Goal: Information Seeking & Learning: Learn about a topic

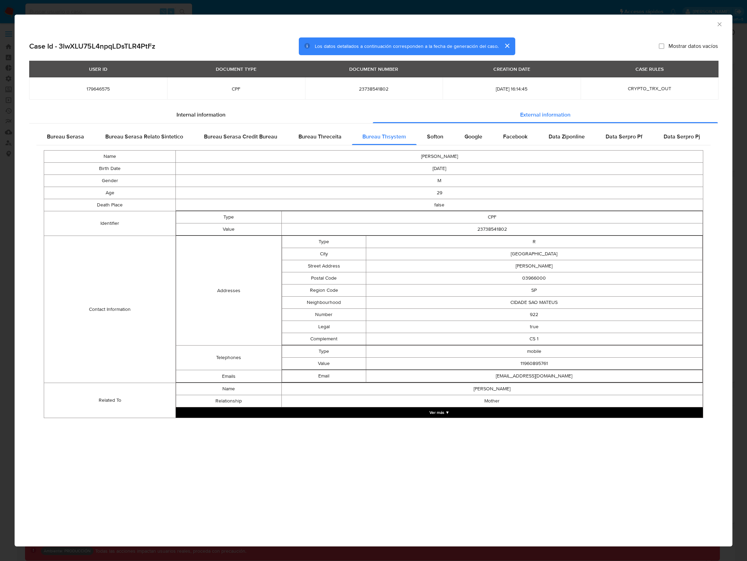
select select "10"
click at [717, 25] on icon "Cerrar ventana" at bounding box center [719, 24] width 7 height 7
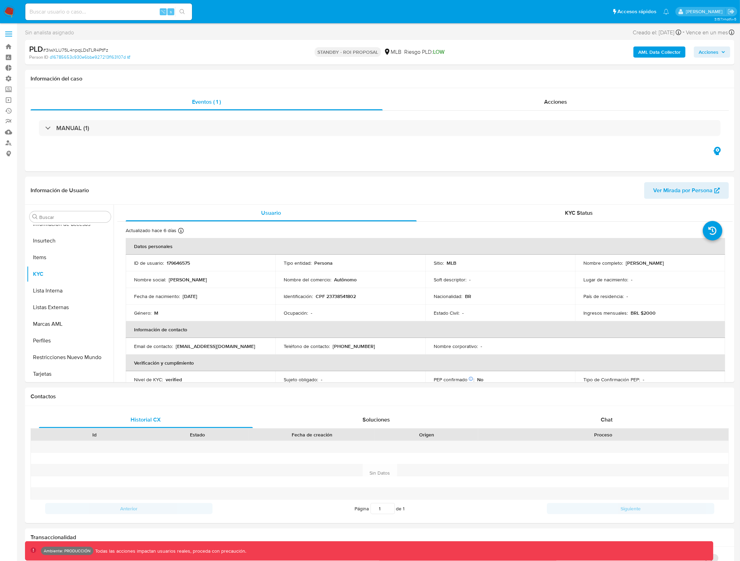
click at [657, 51] on b "AML Data Collector" at bounding box center [659, 52] width 42 height 11
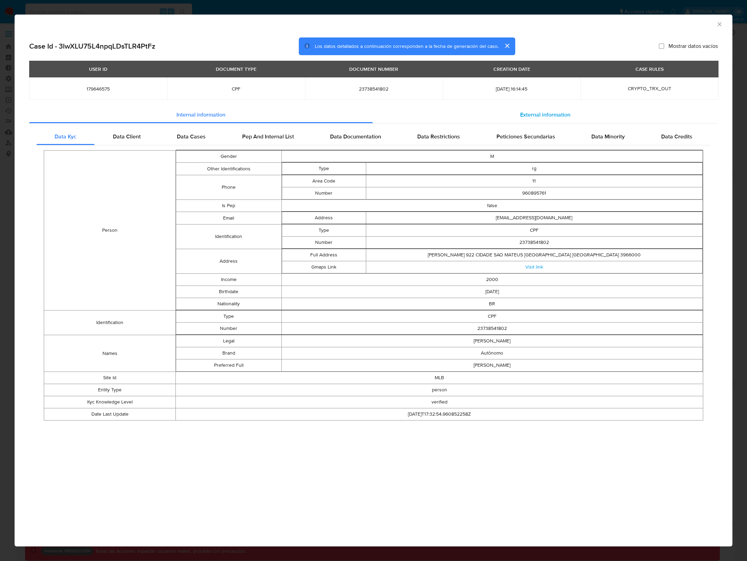
click at [520, 116] on span "External information" at bounding box center [545, 115] width 50 height 8
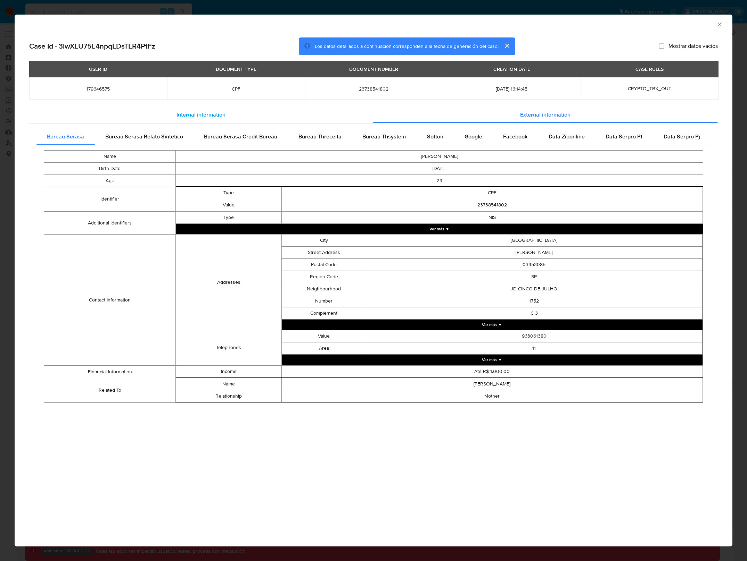
click at [198, 111] on span "Internal information" at bounding box center [200, 115] width 49 height 8
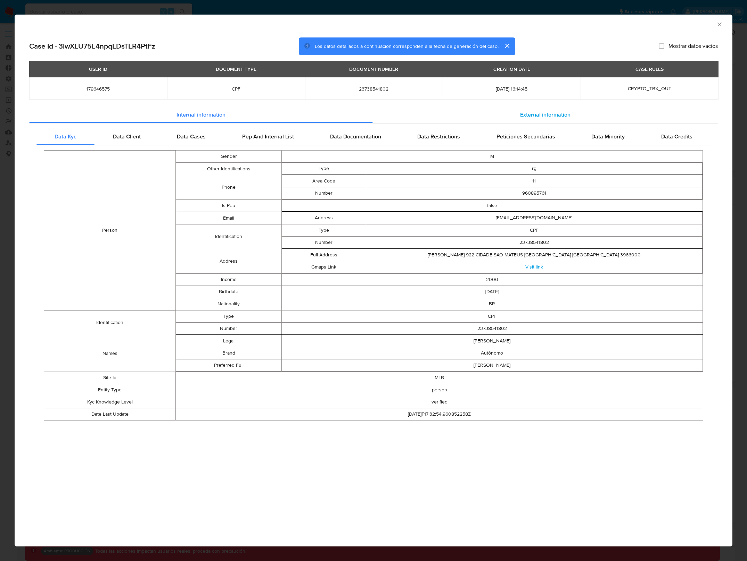
click at [551, 116] on span "External information" at bounding box center [545, 115] width 50 height 8
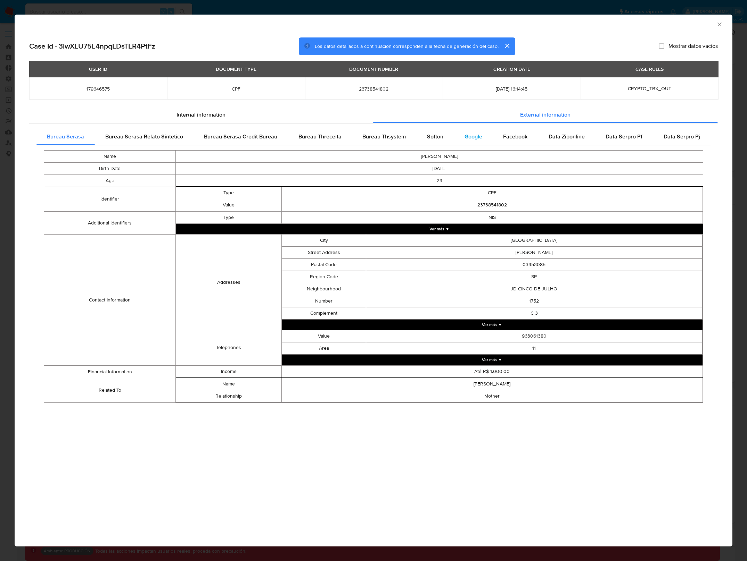
click at [476, 134] on span "Google" at bounding box center [473, 137] width 18 height 8
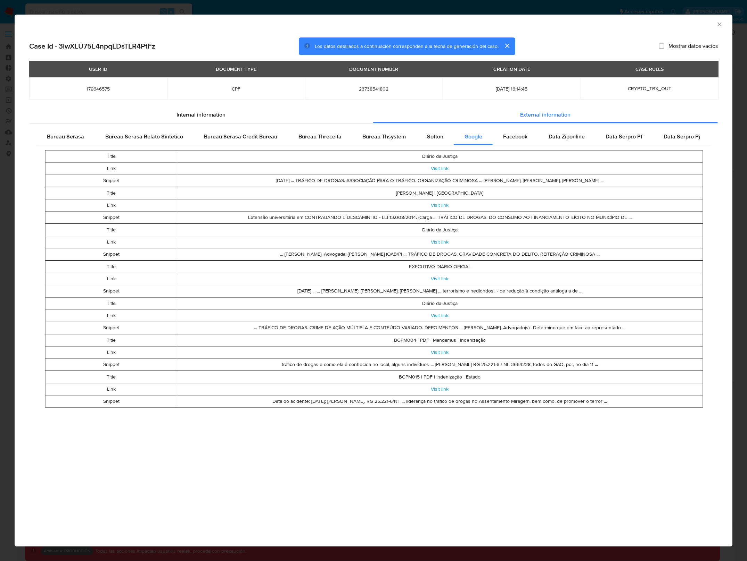
click at [110, 155] on td "Title" at bounding box center [110, 156] width 131 height 12
click at [436, 155] on td "Diário da Justiça" at bounding box center [439, 156] width 525 height 12
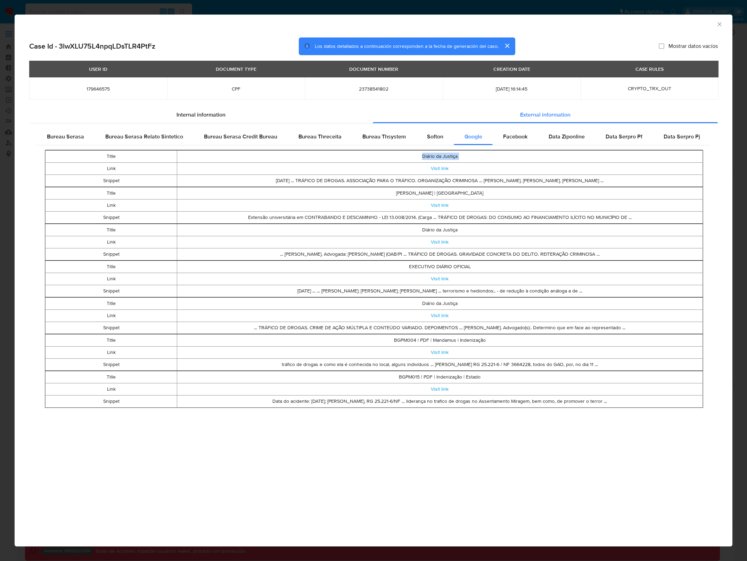
click at [436, 155] on td "Diário da Justiça" at bounding box center [439, 156] width 525 height 12
click at [497, 181] on td "[DATE] ... TRÁFICO DE DROGAS. ASSOCIAÇÃO PARA O TRÁFICO. ORGANIZAÇÃO CRIMINOSA …" at bounding box center [439, 181] width 525 height 12
click at [497, 180] on td "[DATE] ... TRÁFICO DE DROGAS. ASSOCIAÇÃO PARA O TRÁFICO. ORGANIZAÇÃO CRIMINOSA …" at bounding box center [439, 181] width 525 height 12
click at [441, 168] on link "Visit link" at bounding box center [440, 168] width 18 height 7
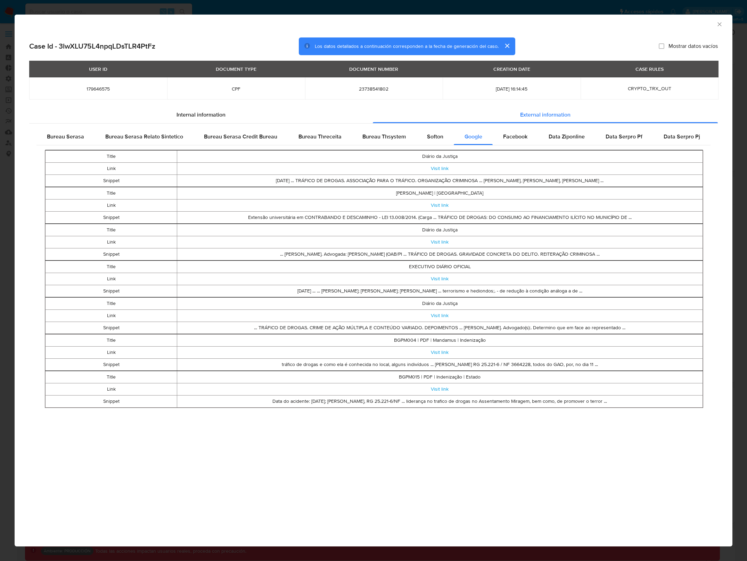
click at [473, 172] on td "Visit link" at bounding box center [439, 168] width 525 height 12
drag, startPoint x: 141, startPoint y: 166, endPoint x: 142, endPoint y: 197, distance: 30.6
click at [142, 197] on tbody "Title Diário da Justiça Link Visit link Snippet [DATE] ... TRÁFICO DE DROGAS. A…" at bounding box center [373, 279] width 659 height 258
click at [137, 164] on td "Link" at bounding box center [110, 168] width 131 height 12
click at [139, 211] on td "Link" at bounding box center [110, 205] width 131 height 12
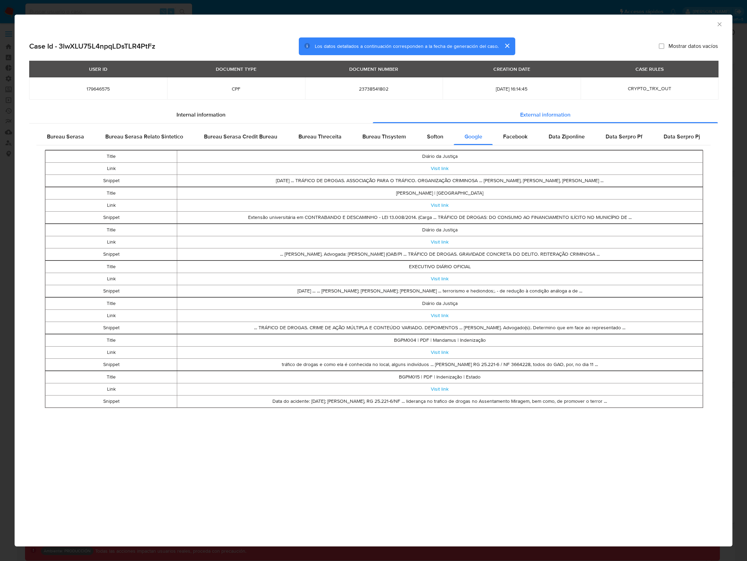
click at [143, 233] on td "Title" at bounding box center [110, 230] width 131 height 12
click at [152, 299] on td "Title" at bounding box center [110, 304] width 131 height 12
click at [107, 177] on td "Snippet" at bounding box center [110, 181] width 131 height 12
click at [108, 179] on td "Snippet" at bounding box center [110, 181] width 131 height 12
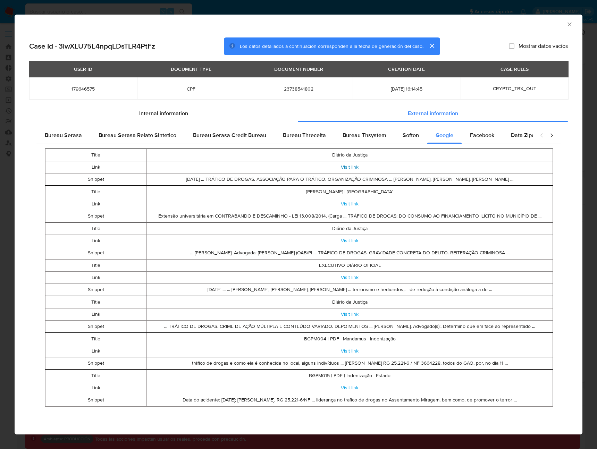
click at [351, 169] on link "Visit link" at bounding box center [350, 167] width 18 height 7
click at [352, 202] on link "Visit link" at bounding box center [350, 203] width 18 height 7
drag, startPoint x: 454, startPoint y: 172, endPoint x: 453, endPoint y: 179, distance: 7.1
click at [454, 172] on td "Visit link" at bounding box center [350, 167] width 406 height 12
click at [453, 179] on td "[DATE] ... TRÁFICO DE DROGAS. ASSOCIAÇÃO PARA O TRÁFICO. ORGANIZAÇÃO CRIMINOSA …" at bounding box center [350, 179] width 406 height 12
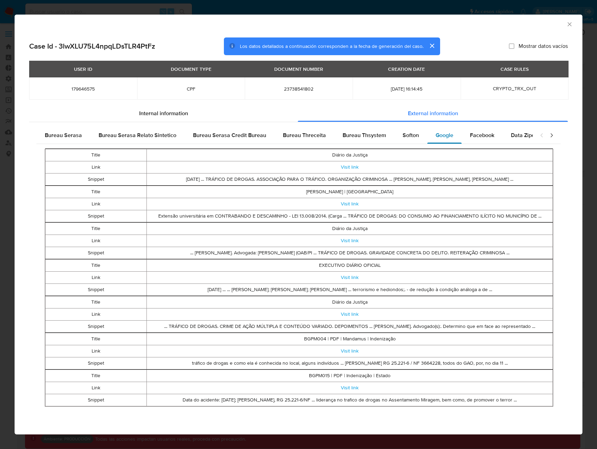
click at [452, 137] on div "Google" at bounding box center [444, 135] width 34 height 17
click at [407, 136] on span "Softon" at bounding box center [411, 135] width 16 height 8
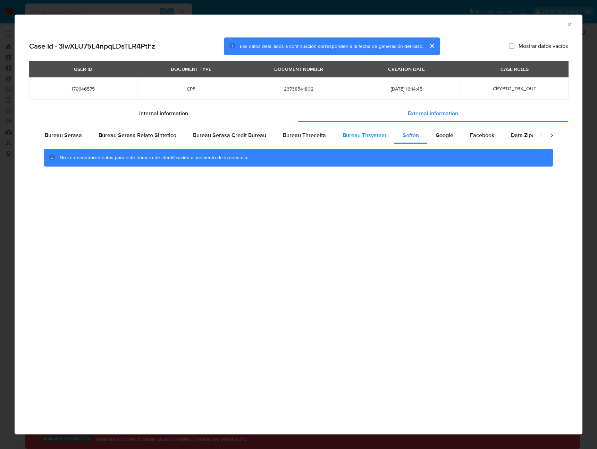
click at [364, 136] on span "Bureau Thsystem" at bounding box center [364, 135] width 43 height 8
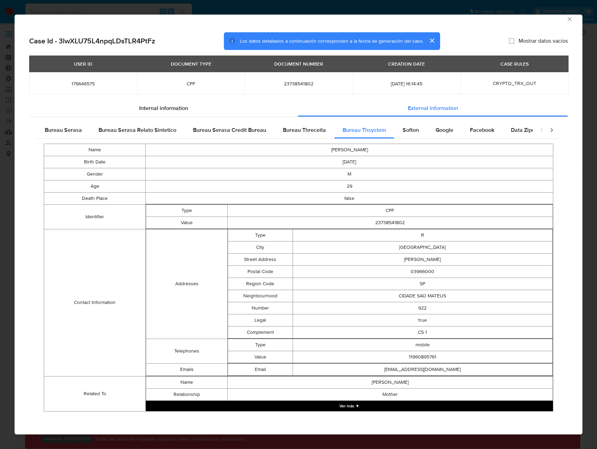
scroll to position [5, 0]
click at [210, 129] on span "Bureau Serasa Credit Bureau" at bounding box center [229, 130] width 73 height 8
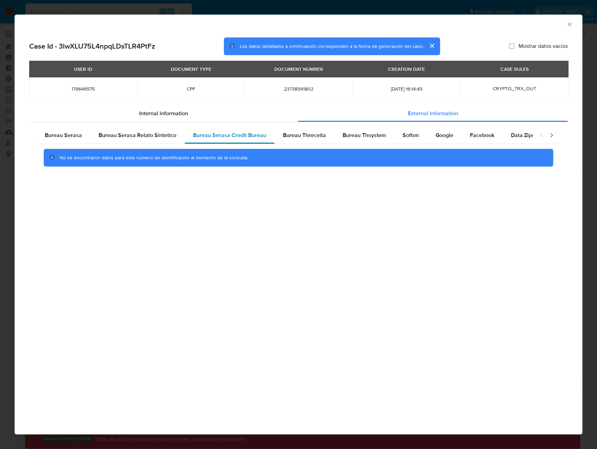
scroll to position [0, 0]
click at [148, 135] on span "Bureau Serasa Relato Sintetico" at bounding box center [138, 135] width 78 height 8
click at [71, 135] on span "Bureau Serasa" at bounding box center [63, 135] width 37 height 8
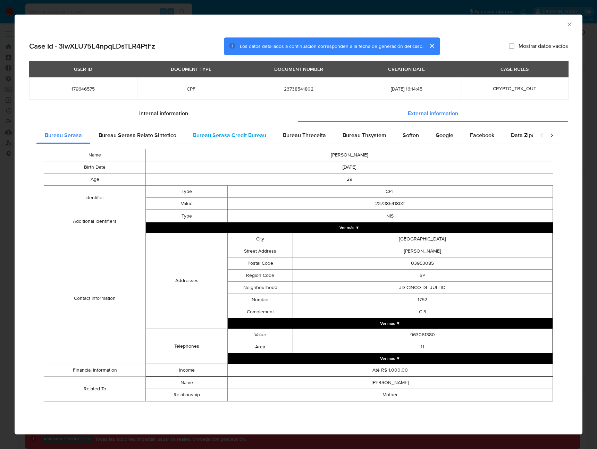
click at [252, 140] on div "Bureau Serasa Credit Bureau" at bounding box center [230, 135] width 90 height 17
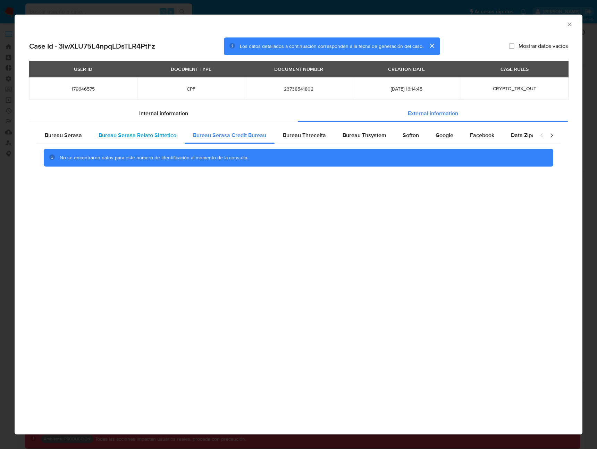
click at [127, 139] on div "Bureau Serasa Relato Sintetico" at bounding box center [137, 135] width 94 height 17
click at [75, 135] on span "Bureau Serasa" at bounding box center [63, 135] width 37 height 8
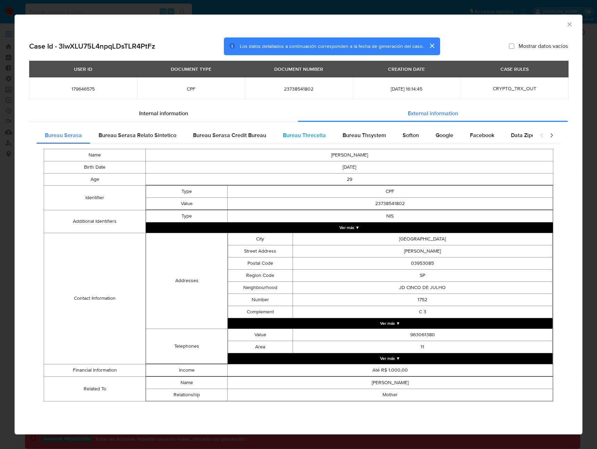
click at [307, 135] on span "Bureau Threceita" at bounding box center [304, 135] width 43 height 8
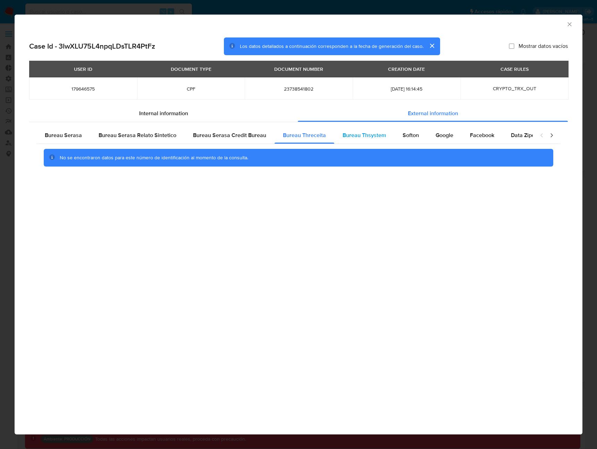
click at [357, 134] on span "Bureau Thsystem" at bounding box center [364, 135] width 43 height 8
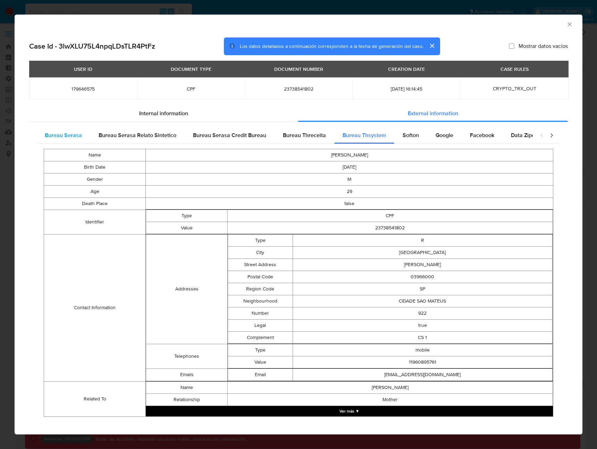
click at [73, 134] on span "Bureau Serasa" at bounding box center [63, 135] width 37 height 8
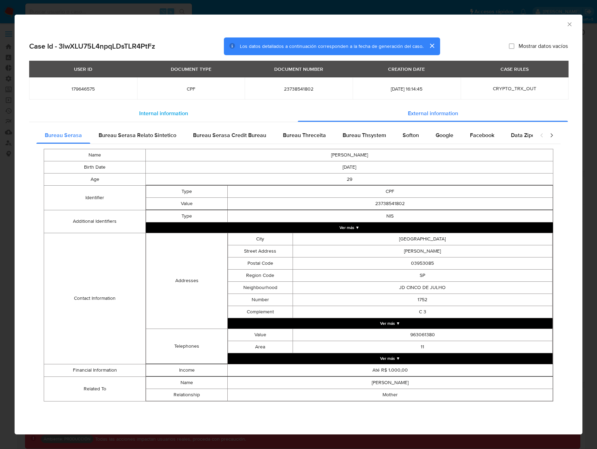
click at [201, 115] on div "Internal information" at bounding box center [163, 113] width 269 height 17
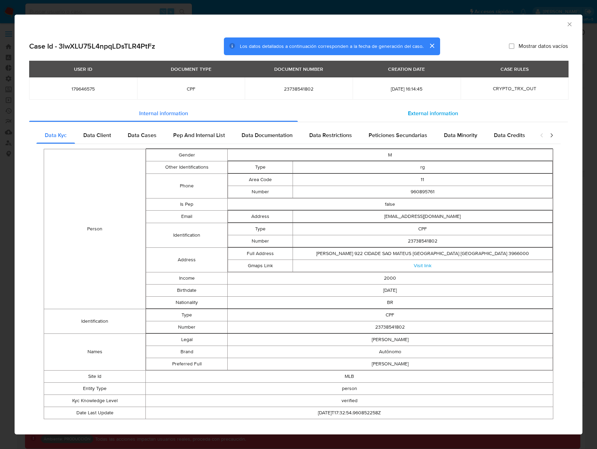
click at [416, 114] on span "External information" at bounding box center [433, 113] width 50 height 8
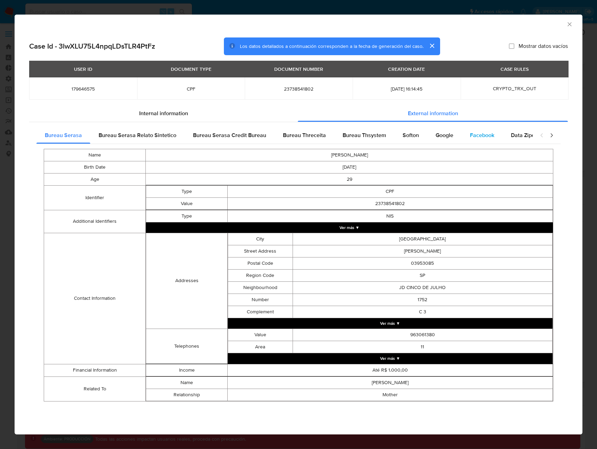
click at [462, 138] on div "Facebook" at bounding box center [482, 135] width 41 height 17
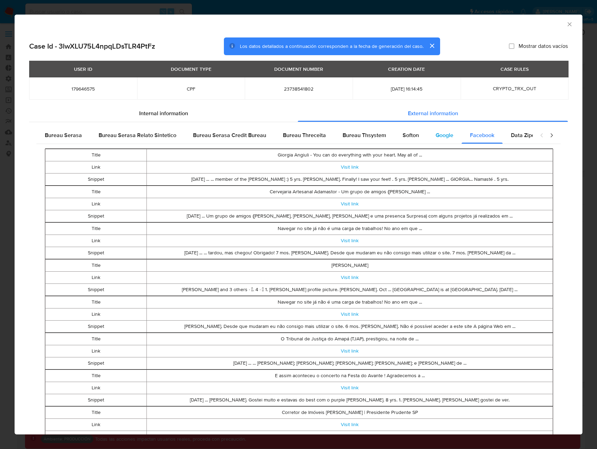
click at [436, 136] on span "Google" at bounding box center [445, 135] width 18 height 8
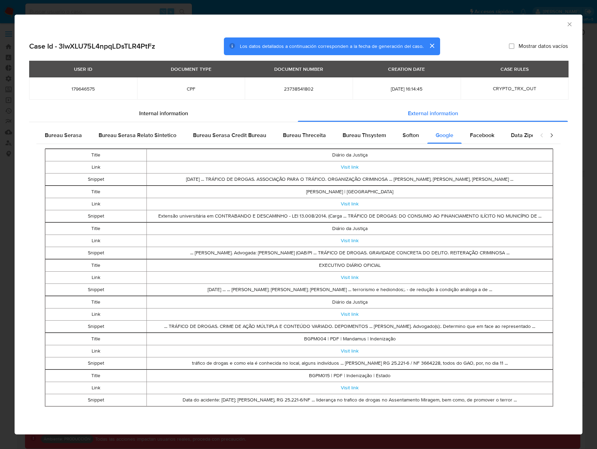
click at [113, 181] on tbody "Title Diário da Justiça Link Visit link Snippet [DATE] ... TRÁFICO DE DROGAS. A…" at bounding box center [299, 167] width 508 height 36
click at [95, 155] on td "Title" at bounding box center [95, 155] width 101 height 12
drag, startPoint x: 103, startPoint y: 163, endPoint x: 128, endPoint y: 182, distance: 31.2
click at [128, 182] on tbody "Title Diário da Justiça Link Visit link Snippet [DATE] ... TRÁFICO DE DROGAS. A…" at bounding box center [299, 167] width 508 height 36
click at [158, 181] on td "[DATE] ... TRÁFICO DE DROGAS. ASSOCIAÇÃO PARA O TRÁFICO. ORGANIZAÇÃO CRIMINOSA …" at bounding box center [350, 179] width 406 height 12
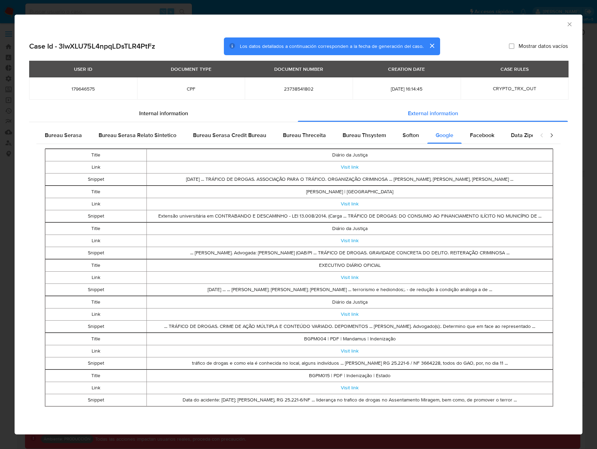
click at [572, 23] on icon "Cerrar ventana" at bounding box center [569, 24] width 7 height 7
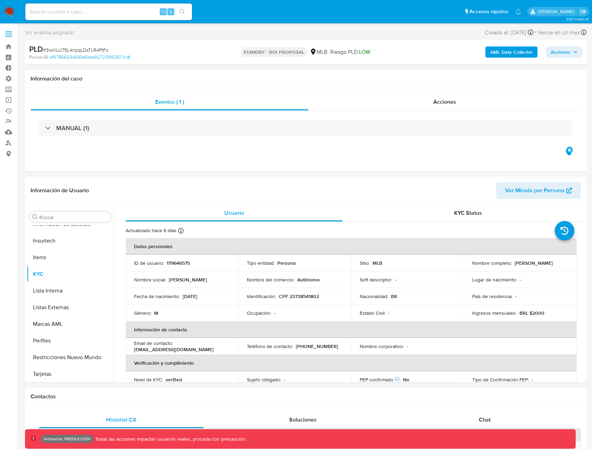
click at [520, 52] on b "AML Data Collector" at bounding box center [511, 52] width 42 height 11
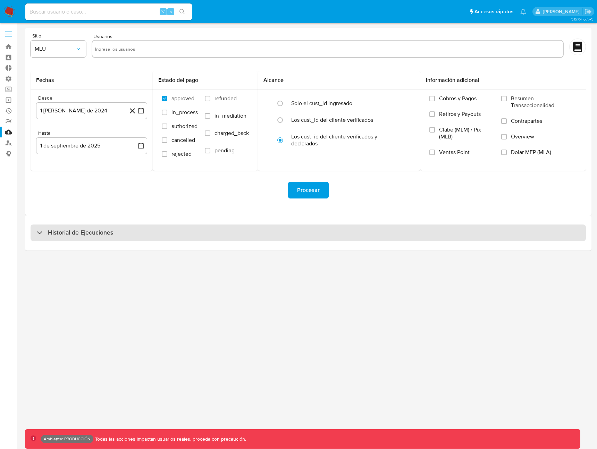
click at [236, 228] on div "Historial de Ejecuciones" at bounding box center [309, 233] width 556 height 17
select select "10"
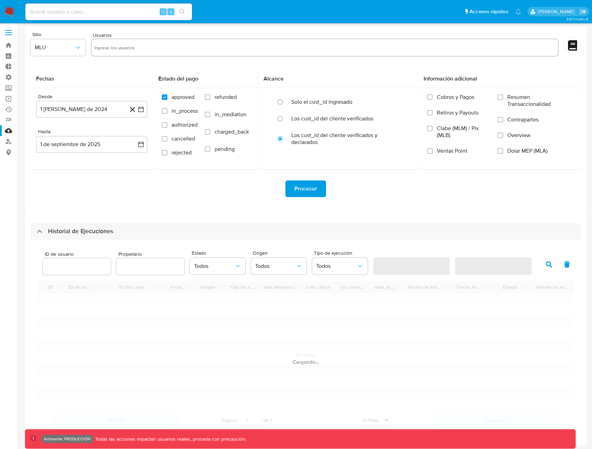
scroll to position [3, 0]
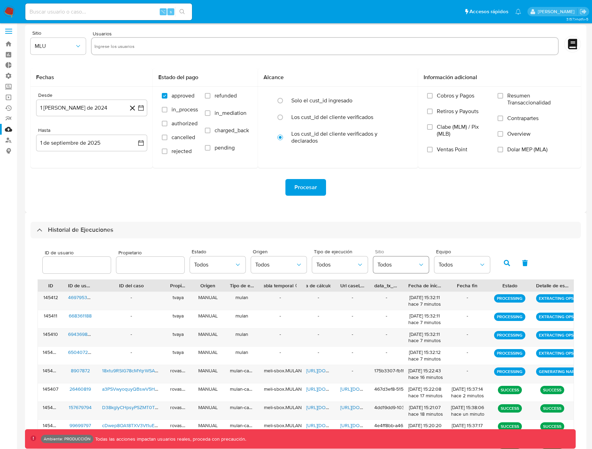
click at [388, 263] on span "Todos" at bounding box center [397, 264] width 40 height 7
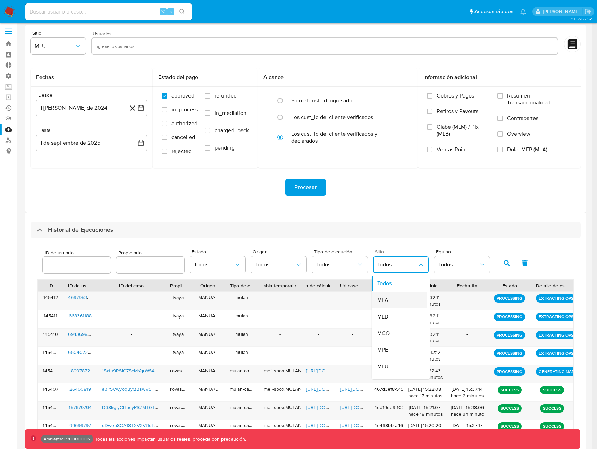
click at [392, 301] on div "MLA" at bounding box center [397, 300] width 40 height 17
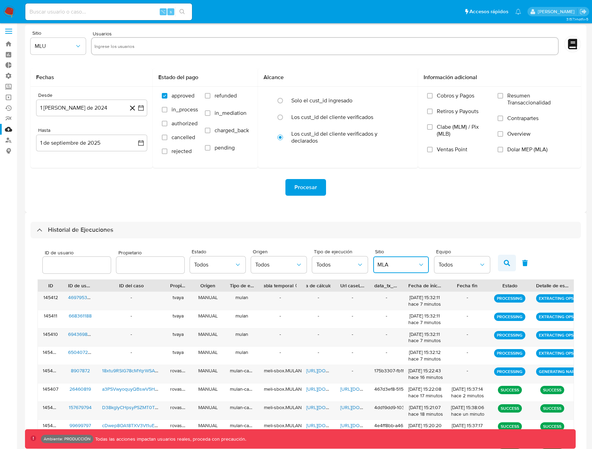
click at [504, 263] on icon "button" at bounding box center [507, 263] width 6 height 6
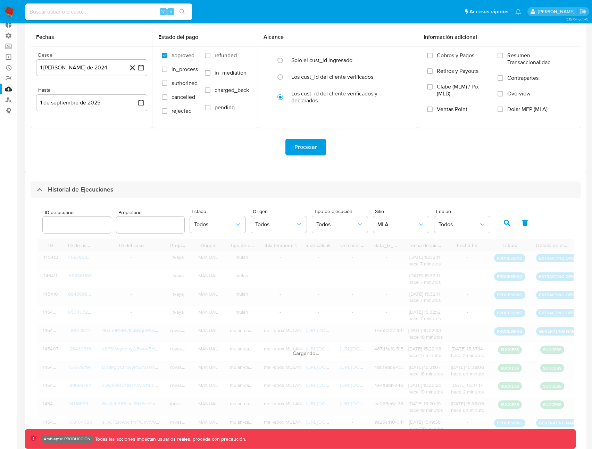
scroll to position [68, 0]
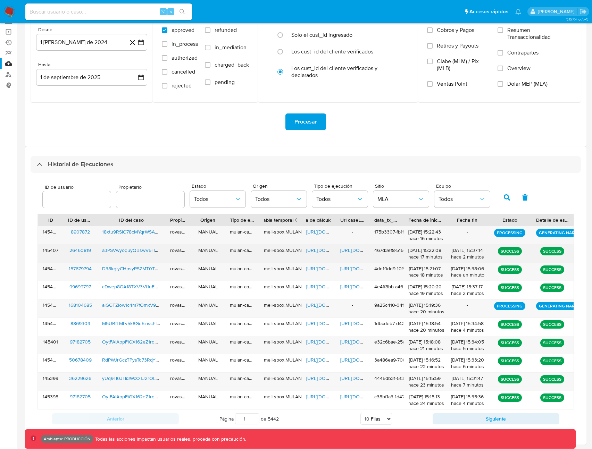
click at [343, 248] on span "https://docs.google.com/document/d/1Jvwd1JjAPjsDEjBXVd2rej8sQ7x2Q3KE0haPCvTjBIQ…" at bounding box center [364, 250] width 48 height 7
